Goal: Information Seeking & Learning: Learn about a topic

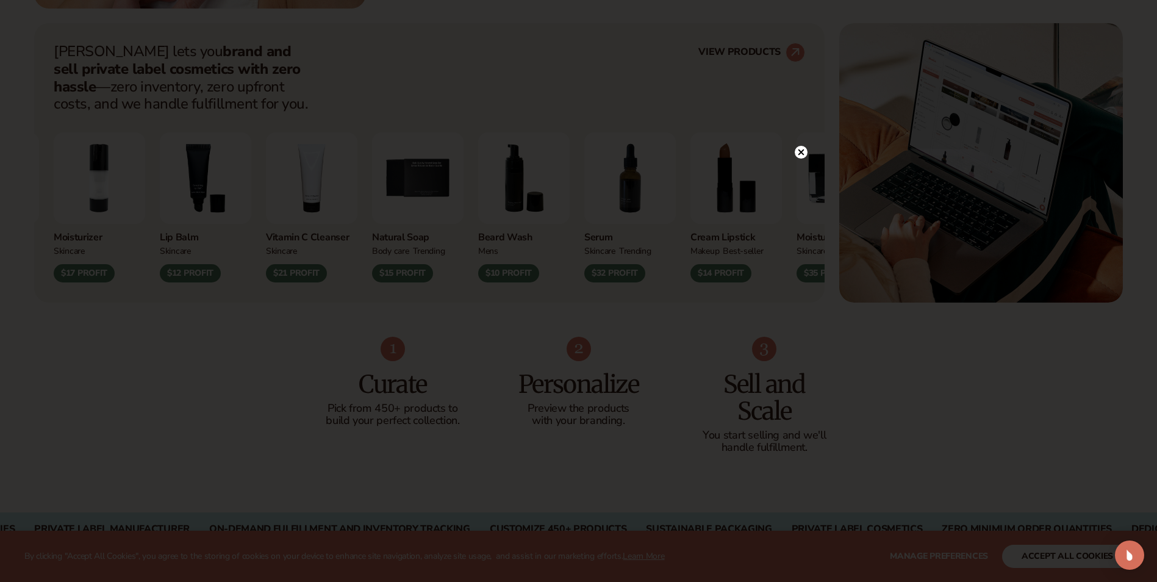
scroll to position [488, 0]
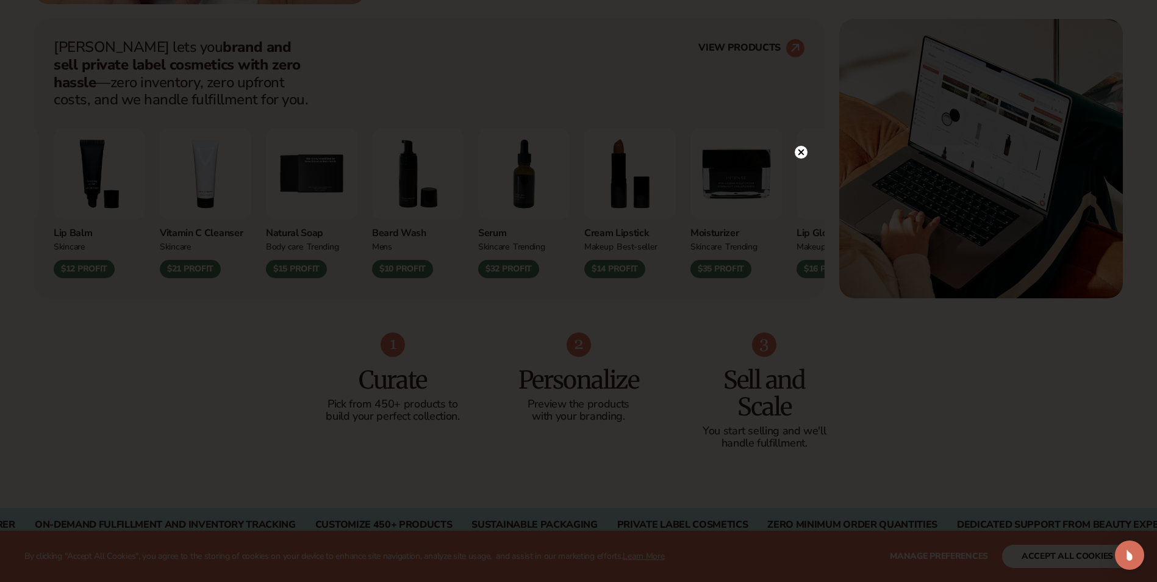
click at [799, 155] on circle at bounding box center [801, 152] width 13 height 13
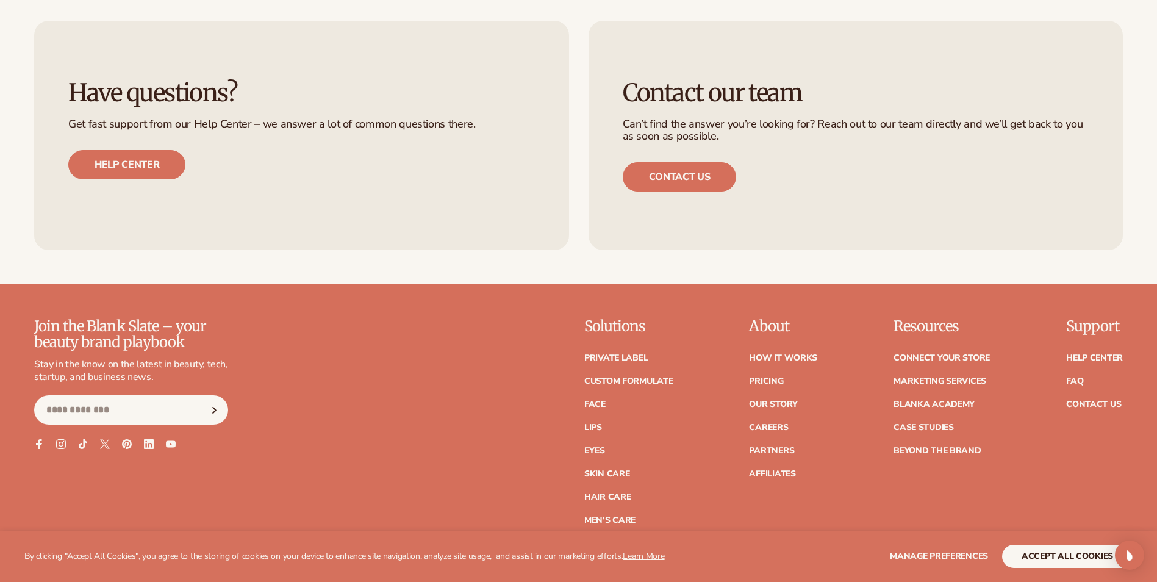
scroll to position [5489, 0]
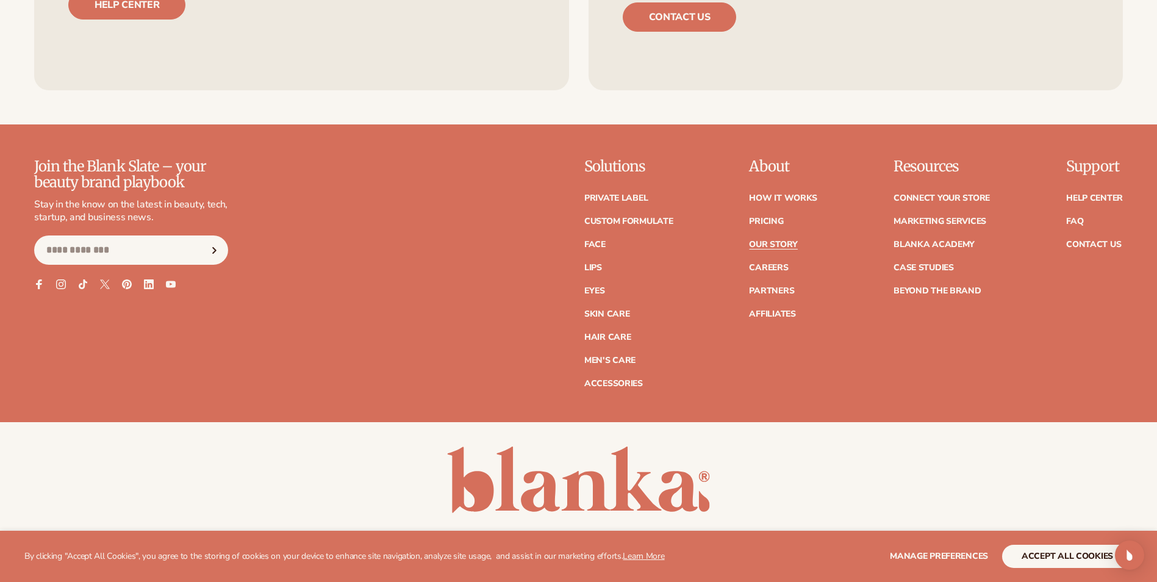
click at [765, 242] on link "Our Story" at bounding box center [773, 244] width 48 height 9
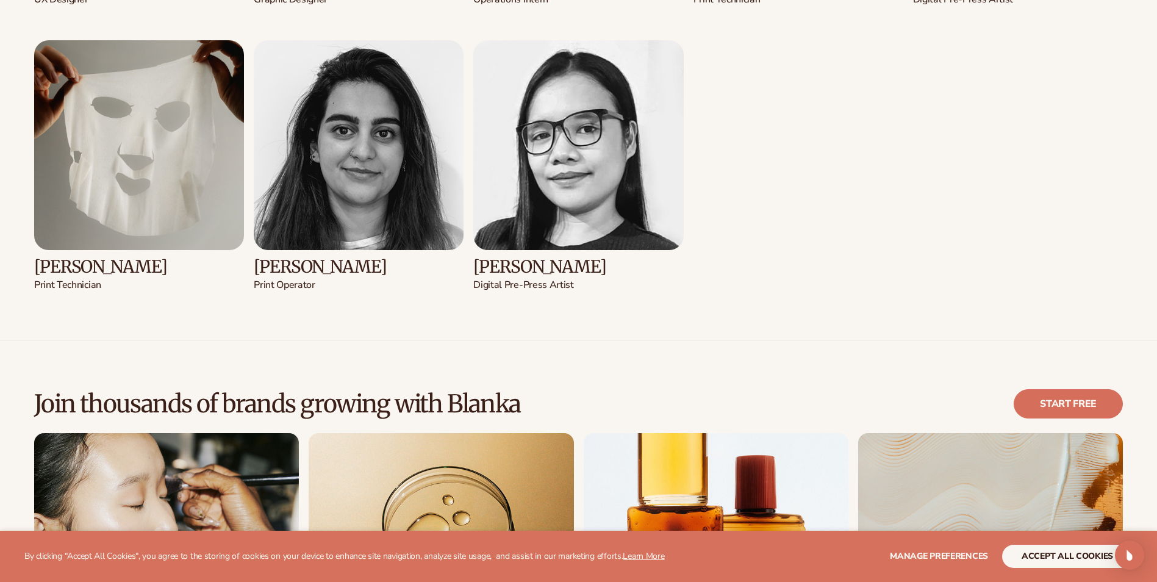
scroll to position [3293, 0]
